Goal: Transaction & Acquisition: Subscribe to service/newsletter

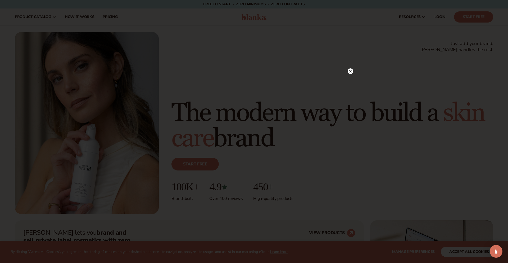
click at [350, 72] on icon at bounding box center [350, 71] width 3 height 3
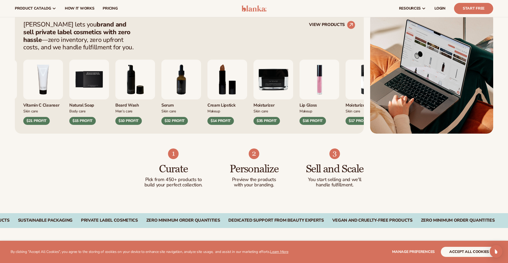
scroll to position [206, 0]
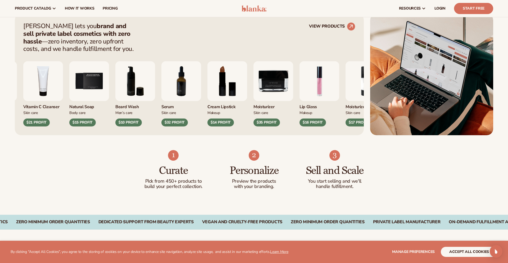
click at [149, 93] on img "6 / 9" at bounding box center [135, 81] width 40 height 40
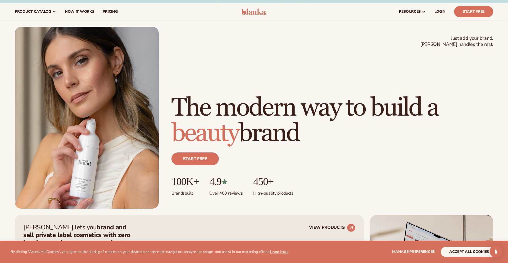
scroll to position [0, 0]
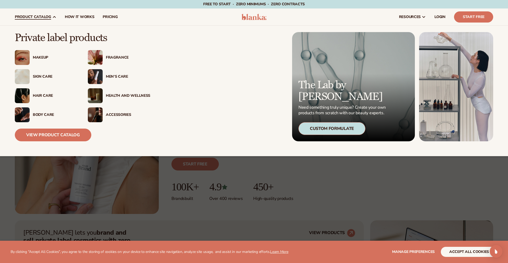
click at [46, 20] on link "product catalog" at bounding box center [36, 16] width 50 height 17
click at [101, 79] on img at bounding box center [95, 76] width 15 height 15
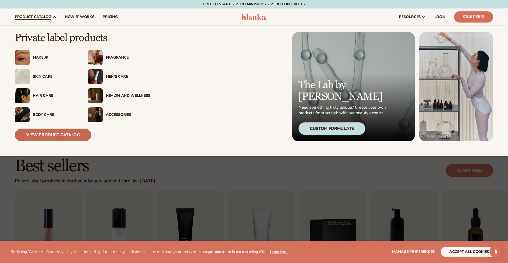
click at [61, 134] on link "View Product Catalog" at bounding box center [53, 134] width 76 height 13
click at [95, 116] on img at bounding box center [95, 114] width 15 height 15
click at [97, 115] on img at bounding box center [95, 114] width 15 height 15
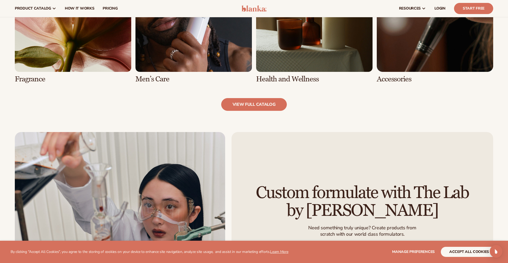
scroll to position [577, 0]
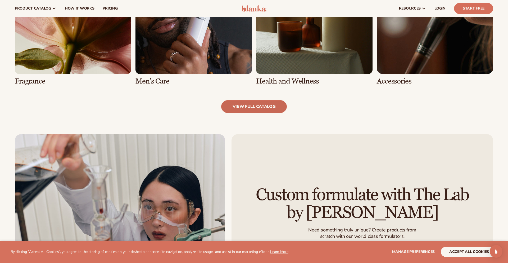
click at [263, 108] on link "view full catalog" at bounding box center [254, 106] width 66 height 13
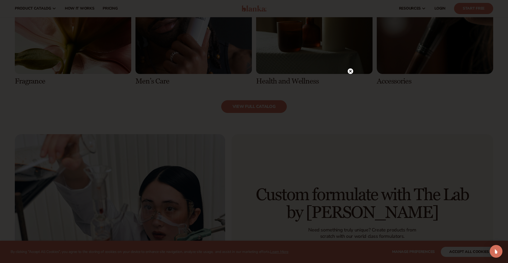
click at [351, 71] on circle at bounding box center [351, 71] width 6 height 6
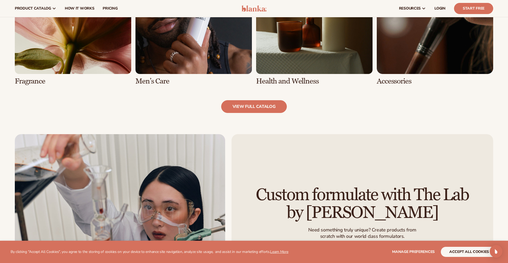
click at [407, 59] on link "8 / 8" at bounding box center [435, 21] width 116 height 128
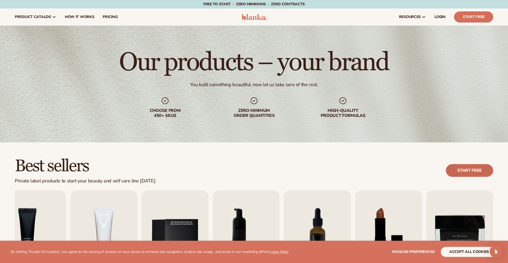
click at [458, 175] on link "Start free" at bounding box center [469, 170] width 47 height 13
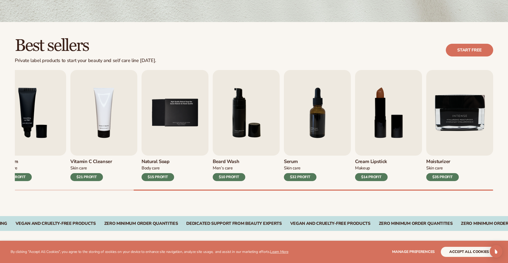
scroll to position [140, 0]
